Goal: Navigation & Orientation: Find specific page/section

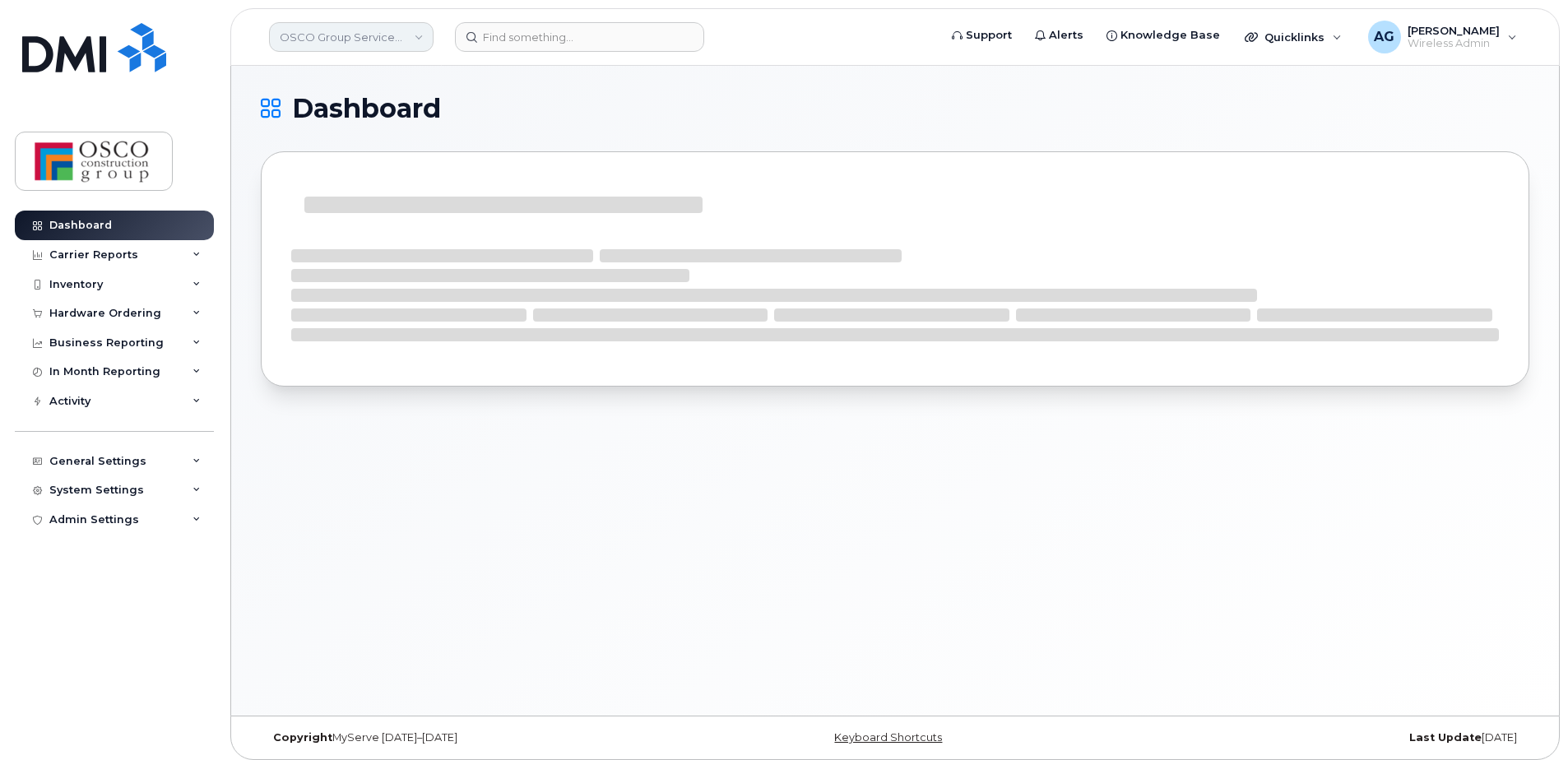
click at [406, 42] on link "OSCO Group Services Limited" at bounding box center [351, 37] width 164 height 30
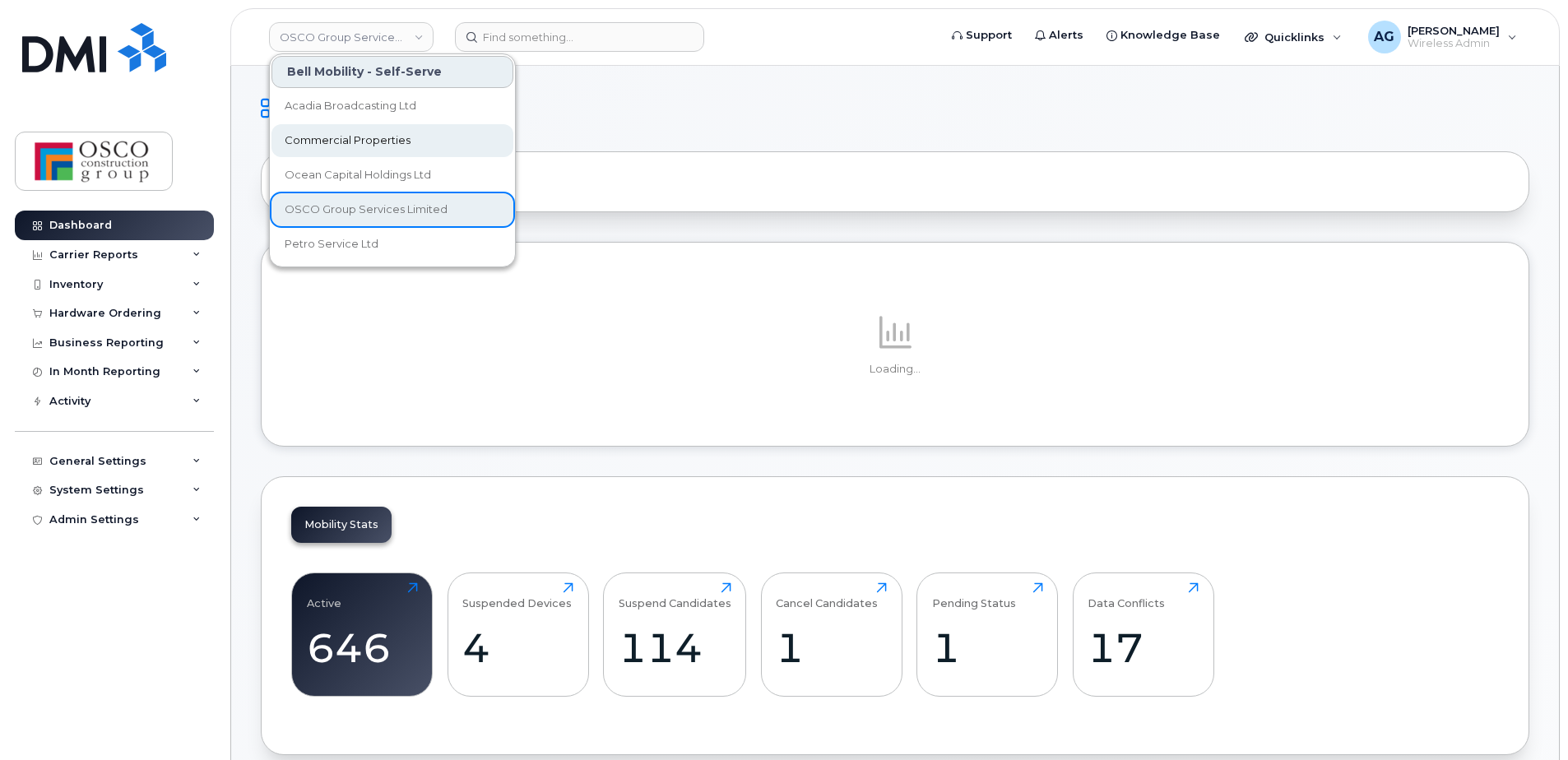
scroll to position [71, 0]
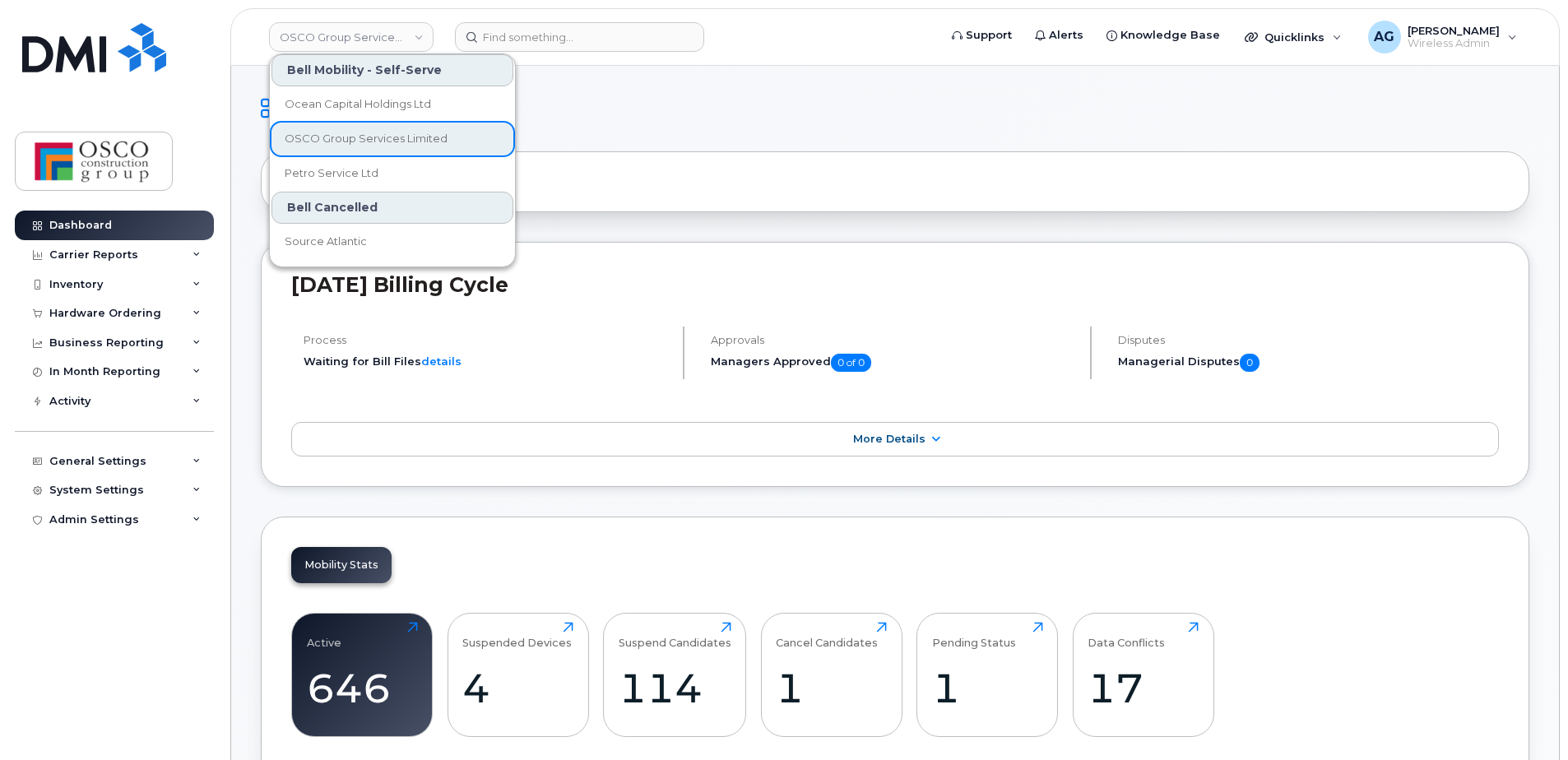
click at [370, 211] on div "Bell Cancelled" at bounding box center [392, 207] width 242 height 32
click at [412, 141] on span "OSCO Group Services Limited" at bounding box center [365, 139] width 162 height 16
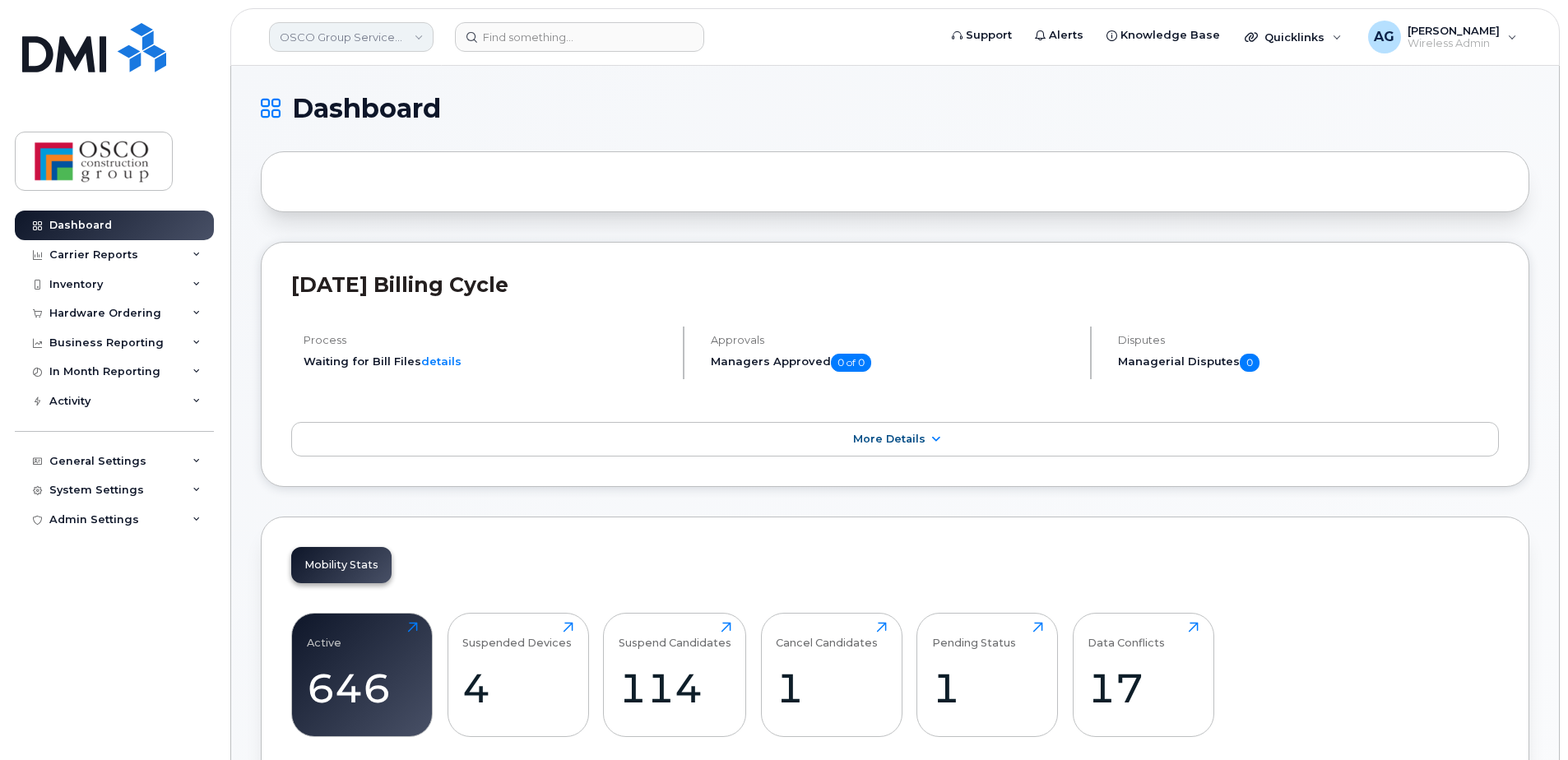
click at [396, 36] on link "OSCO Group Services Limited" at bounding box center [351, 37] width 164 height 30
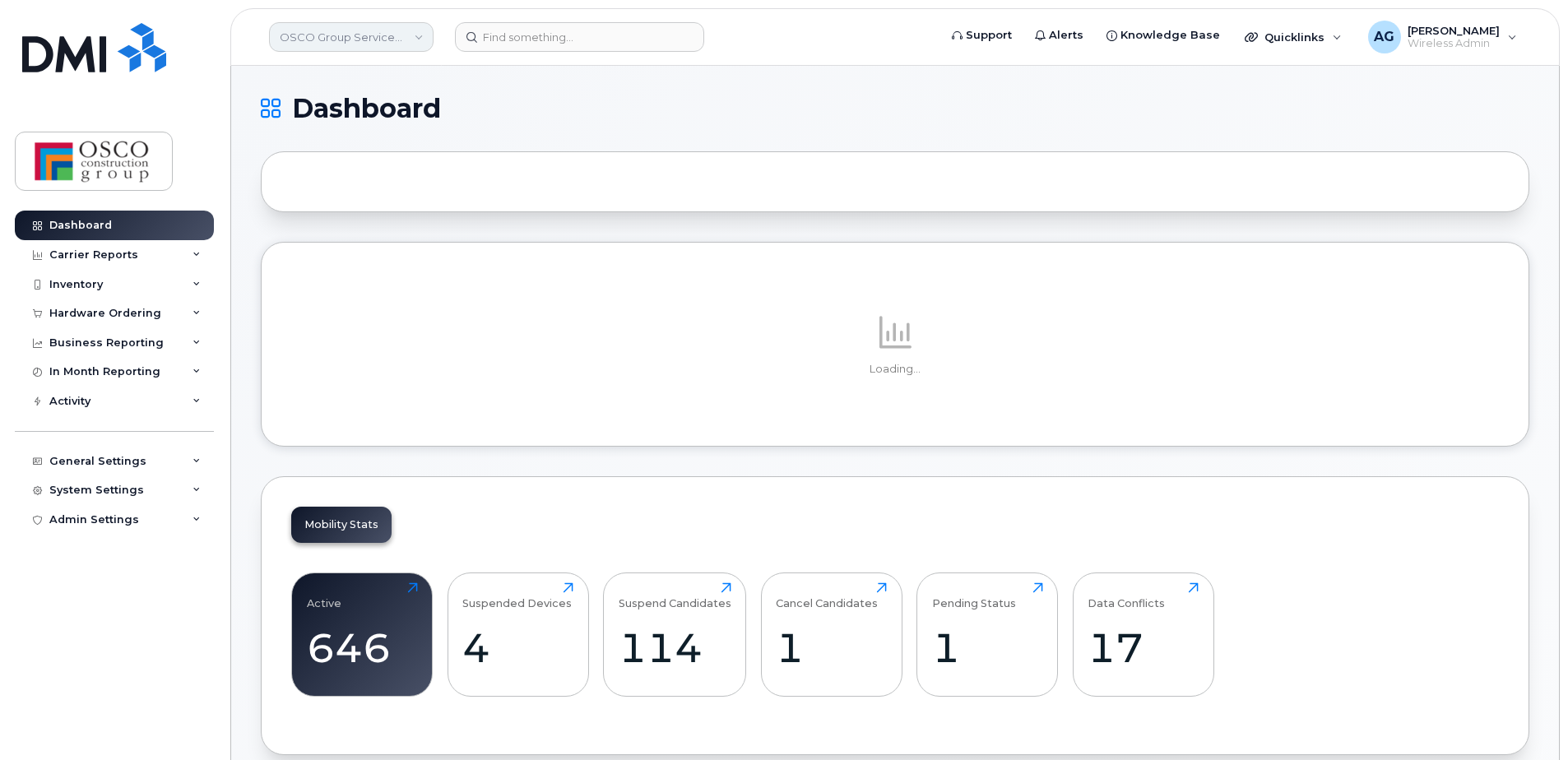
scroll to position [82, 0]
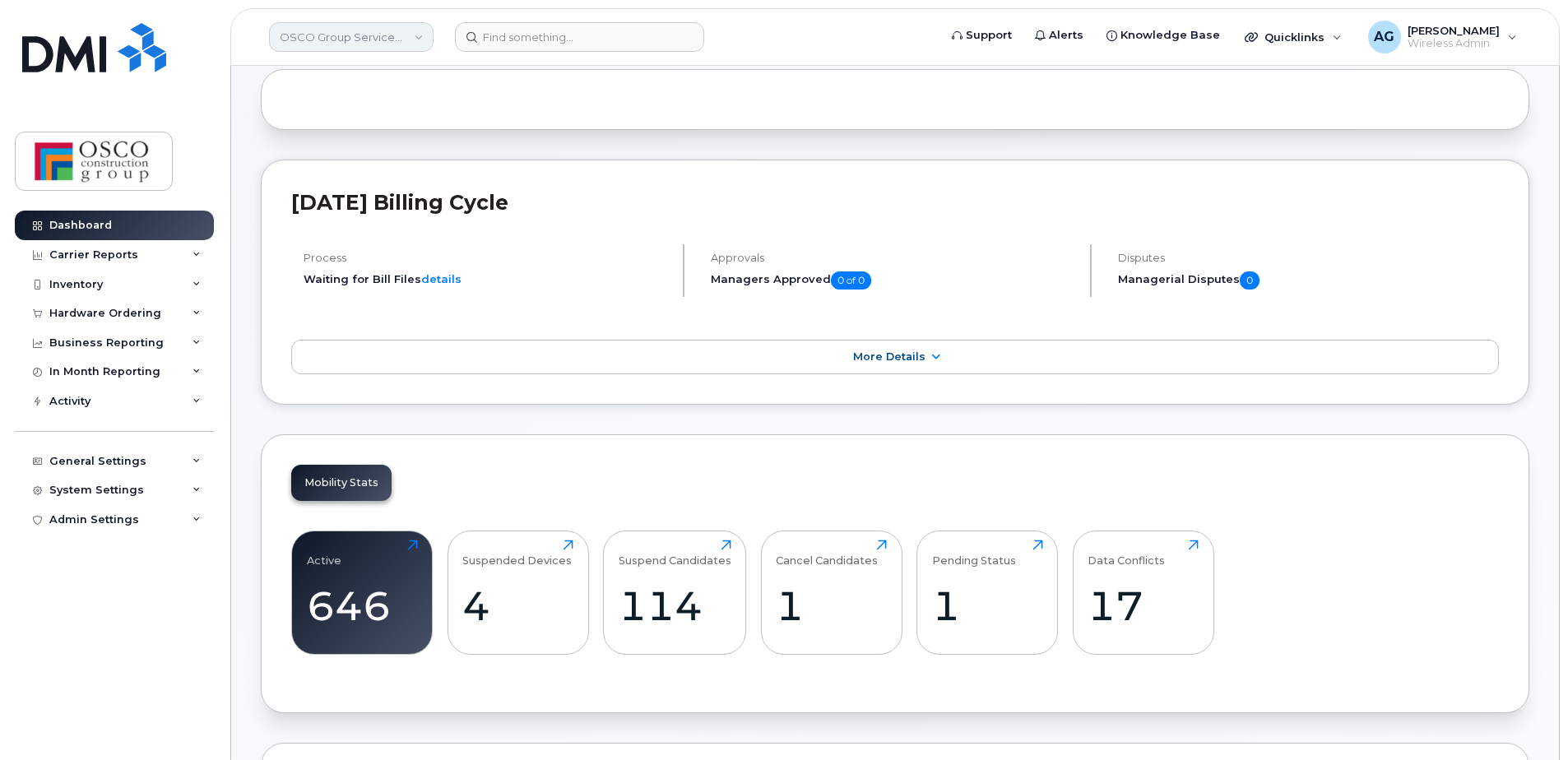
click at [356, 34] on link "OSCO Group Services Limited" at bounding box center [351, 37] width 164 height 30
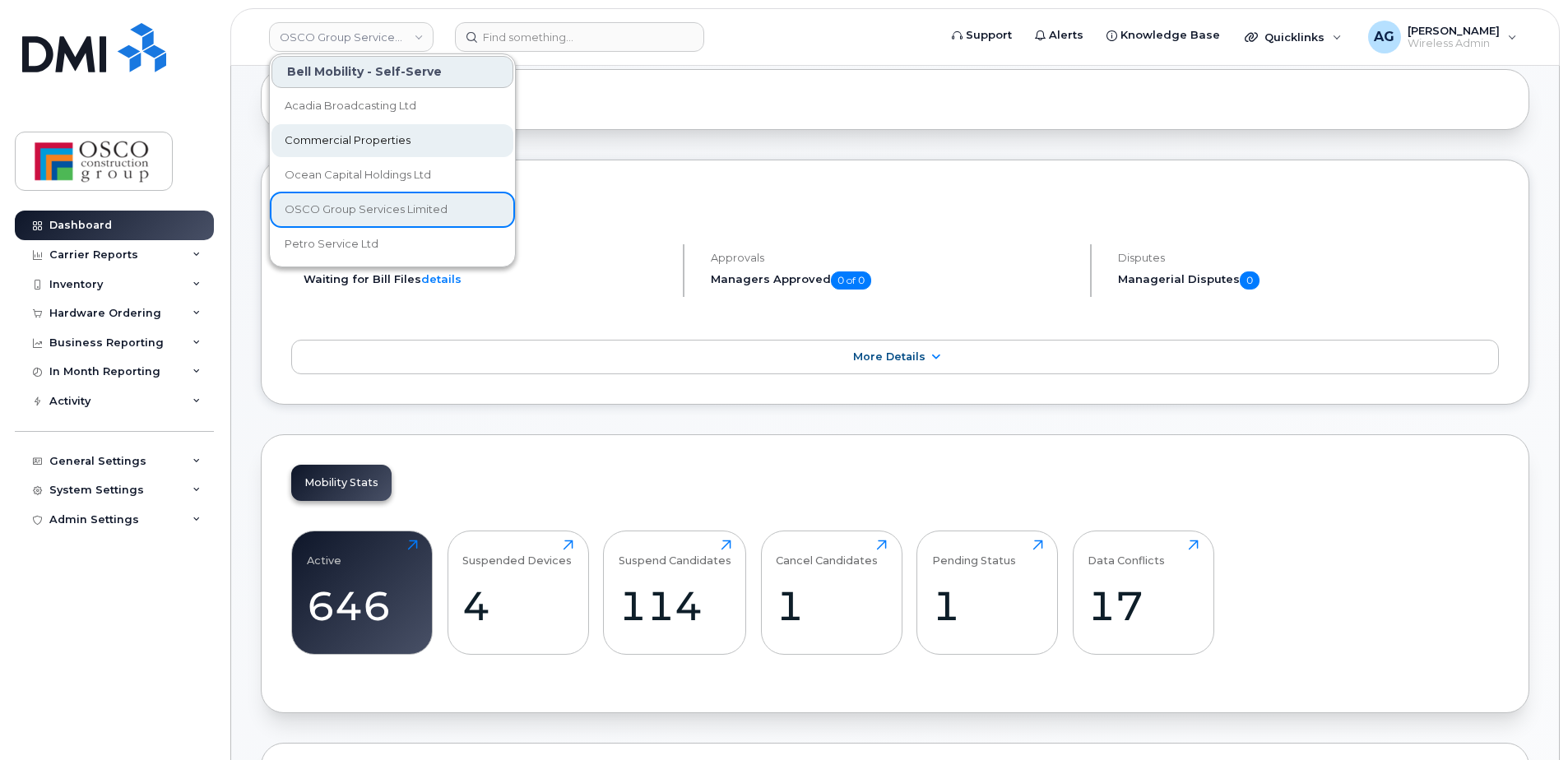
scroll to position [71, 0]
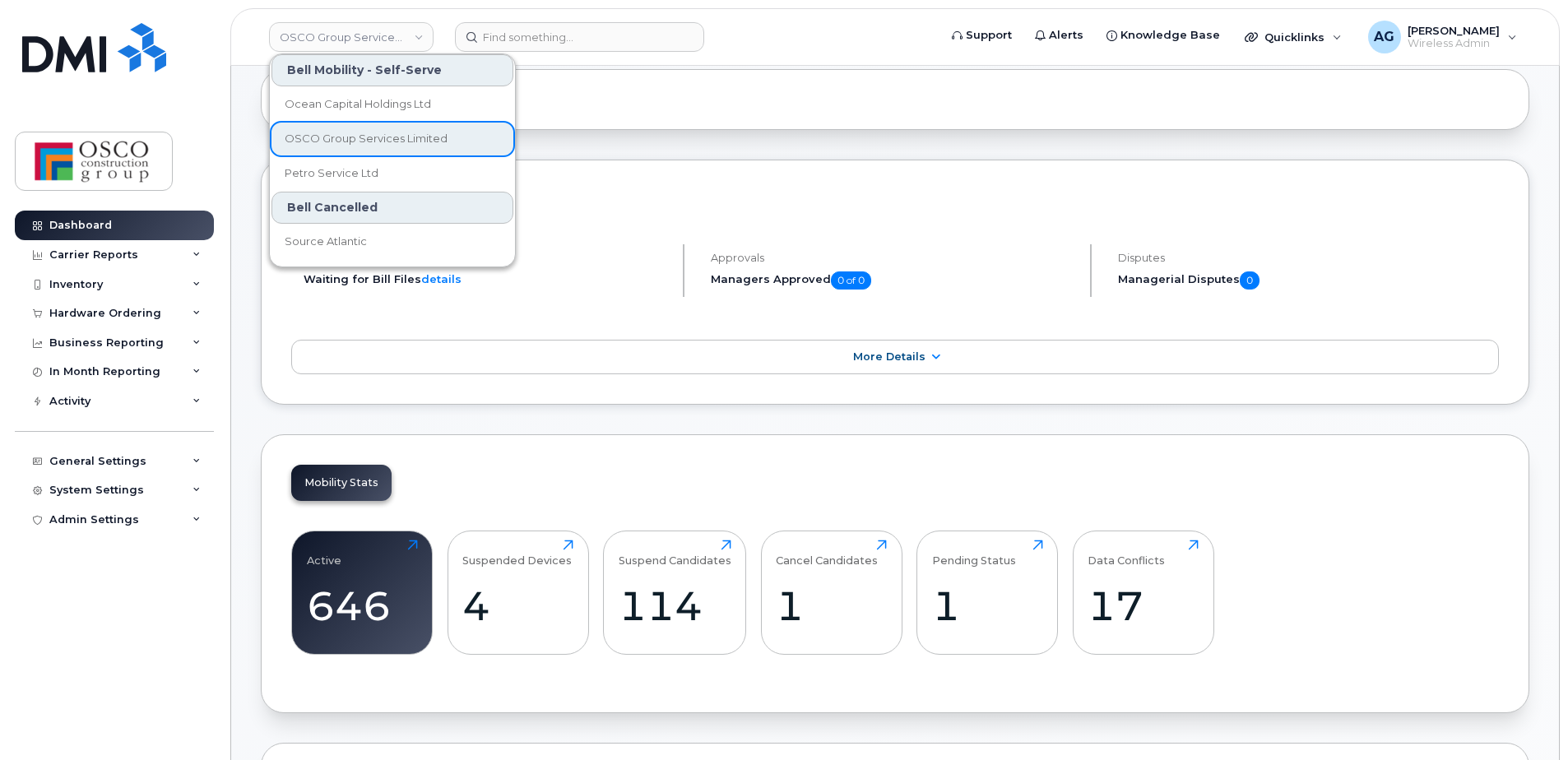
click at [351, 209] on div "Bell Cancelled" at bounding box center [392, 207] width 242 height 32
click at [327, 242] on span "Source Atlantic" at bounding box center [326, 242] width 82 height 16
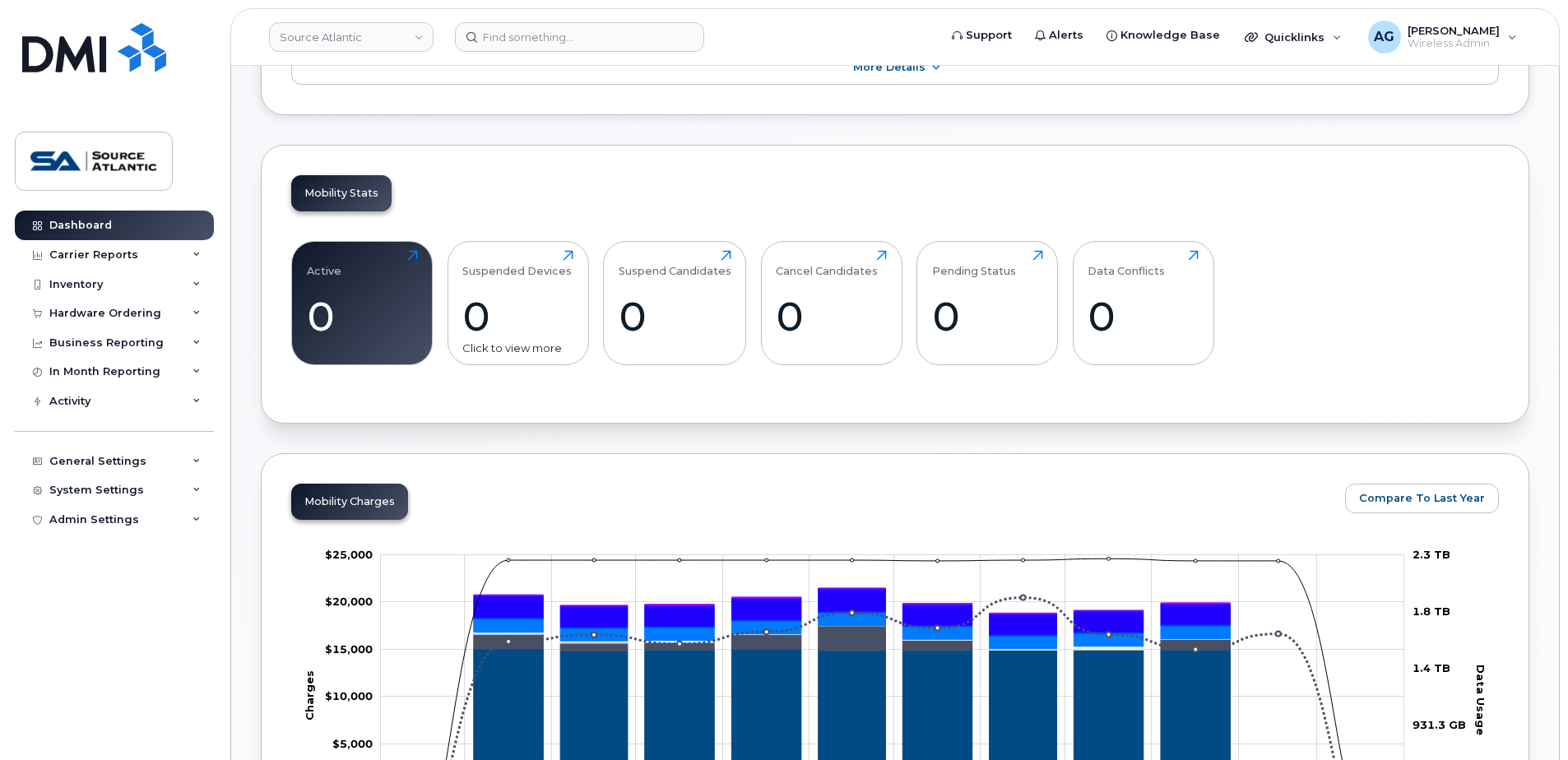
scroll to position [493, 0]
